Goal: Information Seeking & Learning: Understand process/instructions

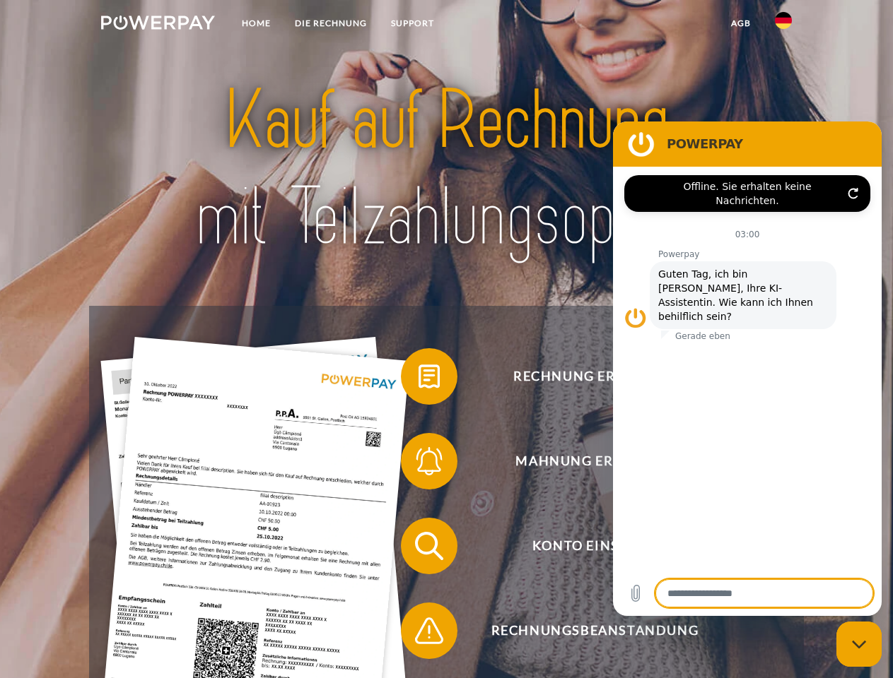
click at [158, 25] on img at bounding box center [158, 23] width 114 height 14
click at [783, 25] on img at bounding box center [783, 20] width 17 height 17
click at [740, 23] on link "agb" at bounding box center [741, 23] width 44 height 25
click at [418, 379] on span at bounding box center [407, 376] width 71 height 71
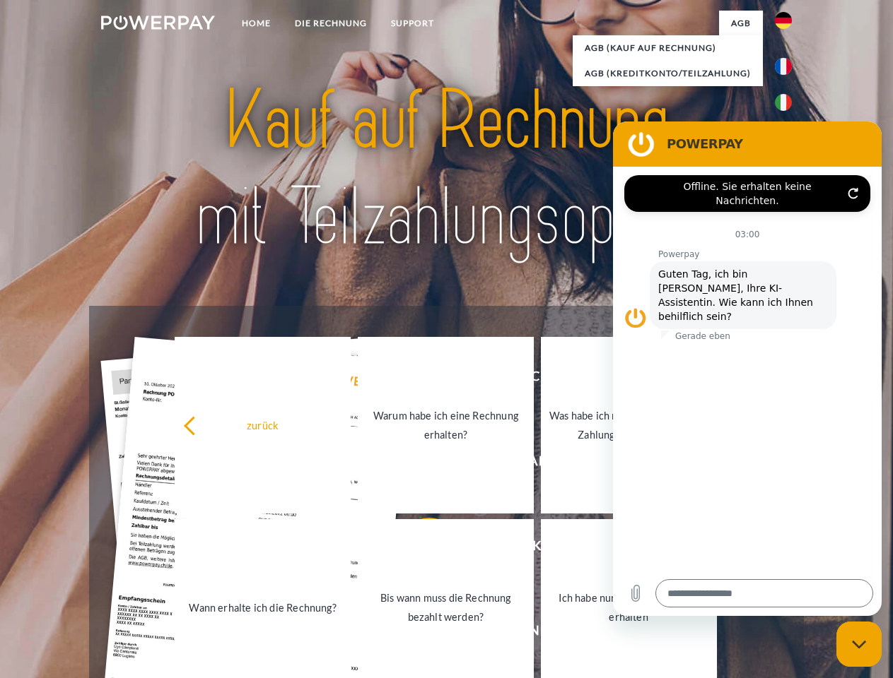
click at [418, 464] on link "Warum habe ich eine Rechnung erhalten?" at bounding box center [446, 425] width 176 height 177
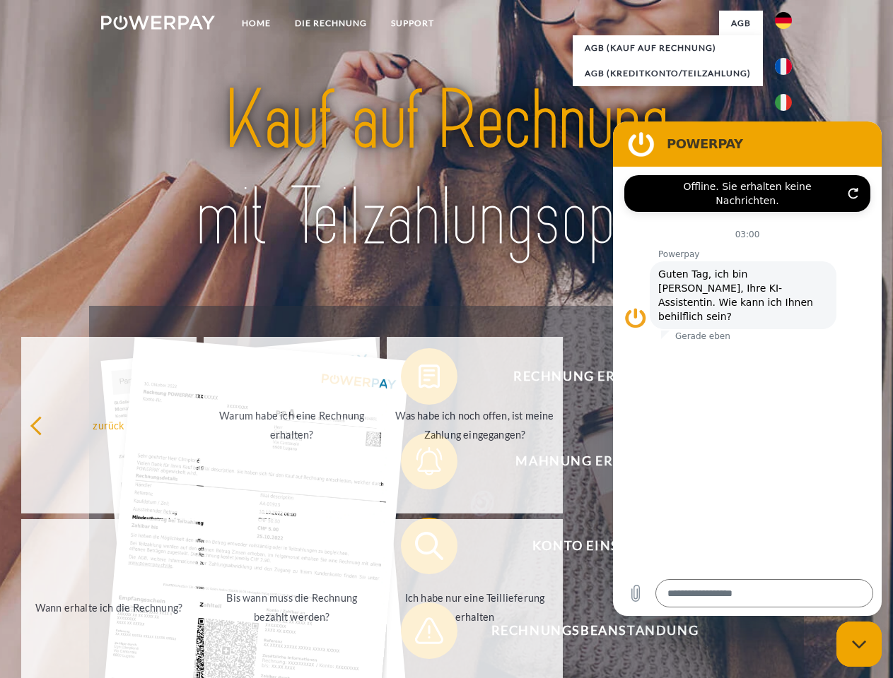
click at [418, 549] on span at bounding box center [407, 546] width 71 height 71
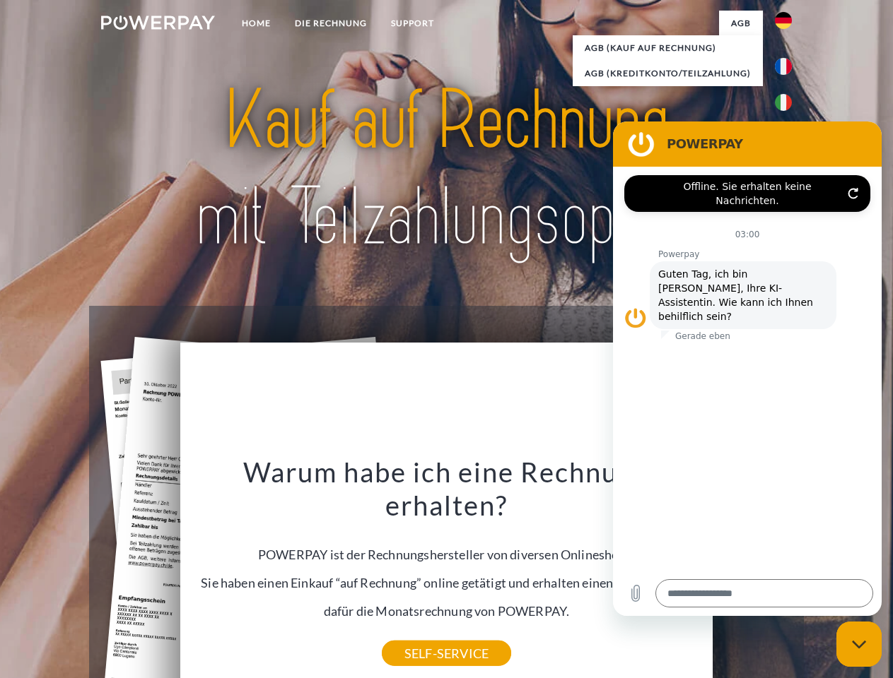
click at [418, 634] on div "Warum habe ich eine Rechnung erhalten? POWERPAY ist der Rechnungshersteller von…" at bounding box center [447, 554] width 516 height 199
click at [859, 644] on icon "Messaging-Fenster schließen" at bounding box center [859, 644] width 15 height 9
type textarea "*"
